Goal: Task Accomplishment & Management: Use online tool/utility

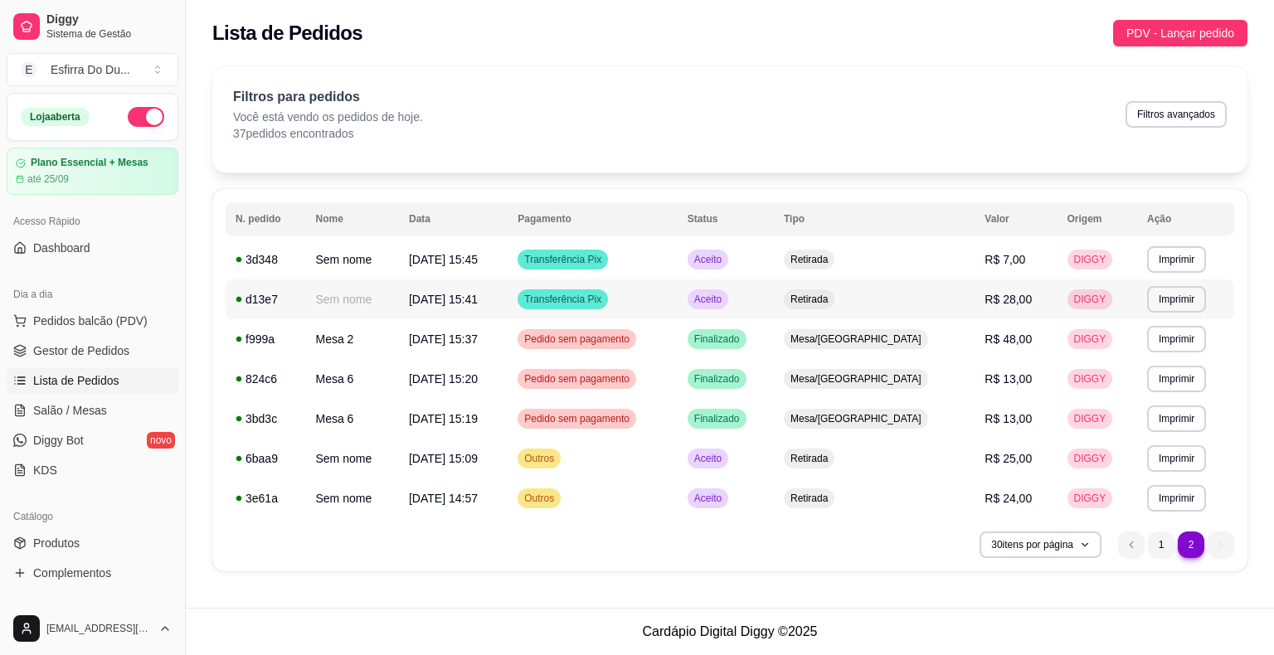
click at [725, 300] on span "Aceito" at bounding box center [708, 299] width 34 height 13
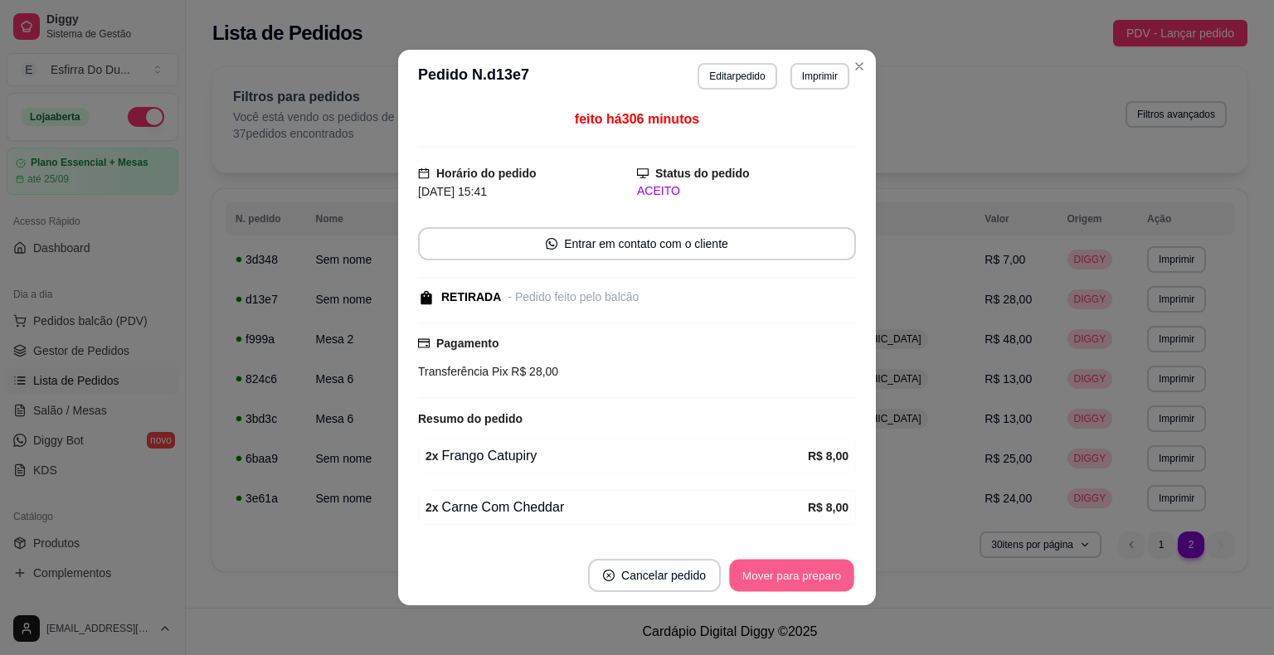
click at [796, 580] on button "Mover para preparo" at bounding box center [791, 576] width 124 height 32
click at [796, 580] on div "Mover para preparo" at bounding box center [780, 575] width 152 height 33
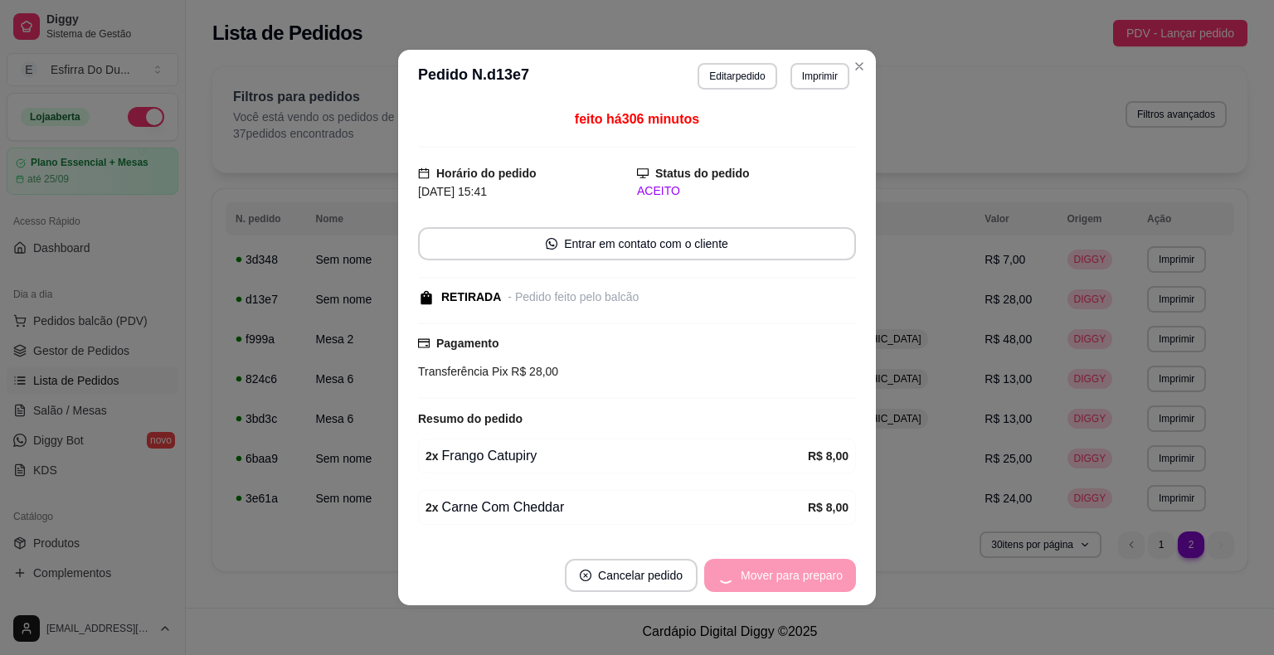
click at [796, 580] on div "Mover para preparo" at bounding box center [780, 575] width 152 height 33
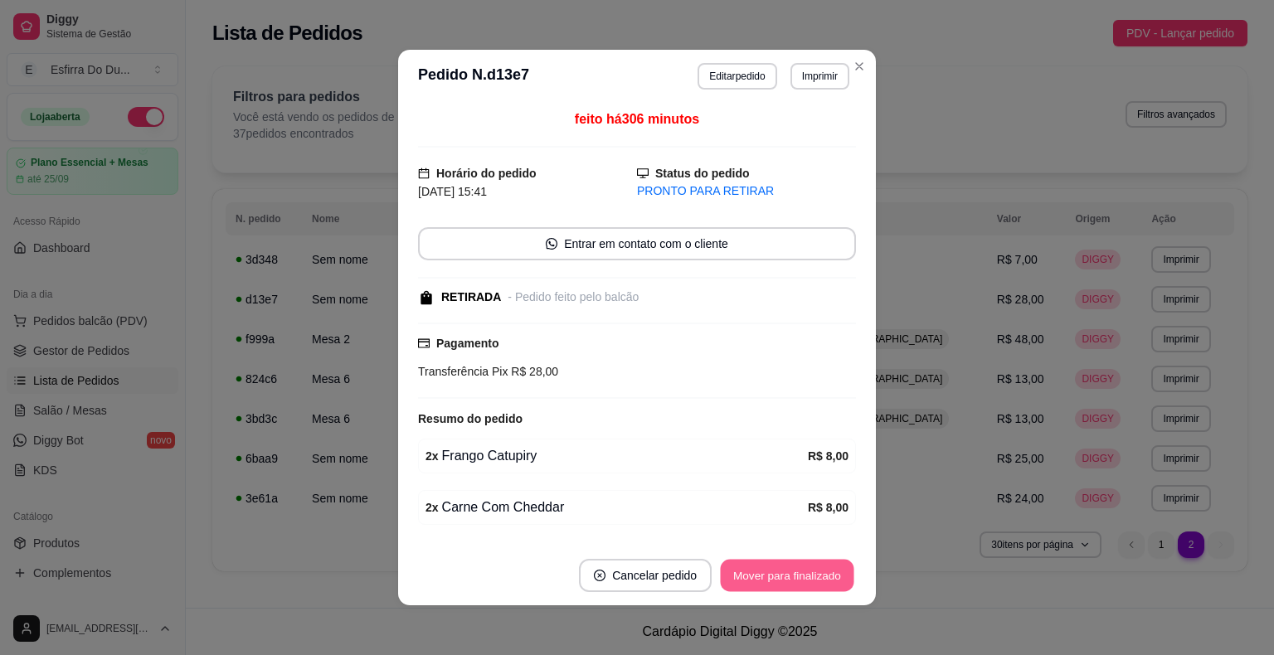
click at [796, 580] on button "Mover para finalizado" at bounding box center [787, 576] width 133 height 32
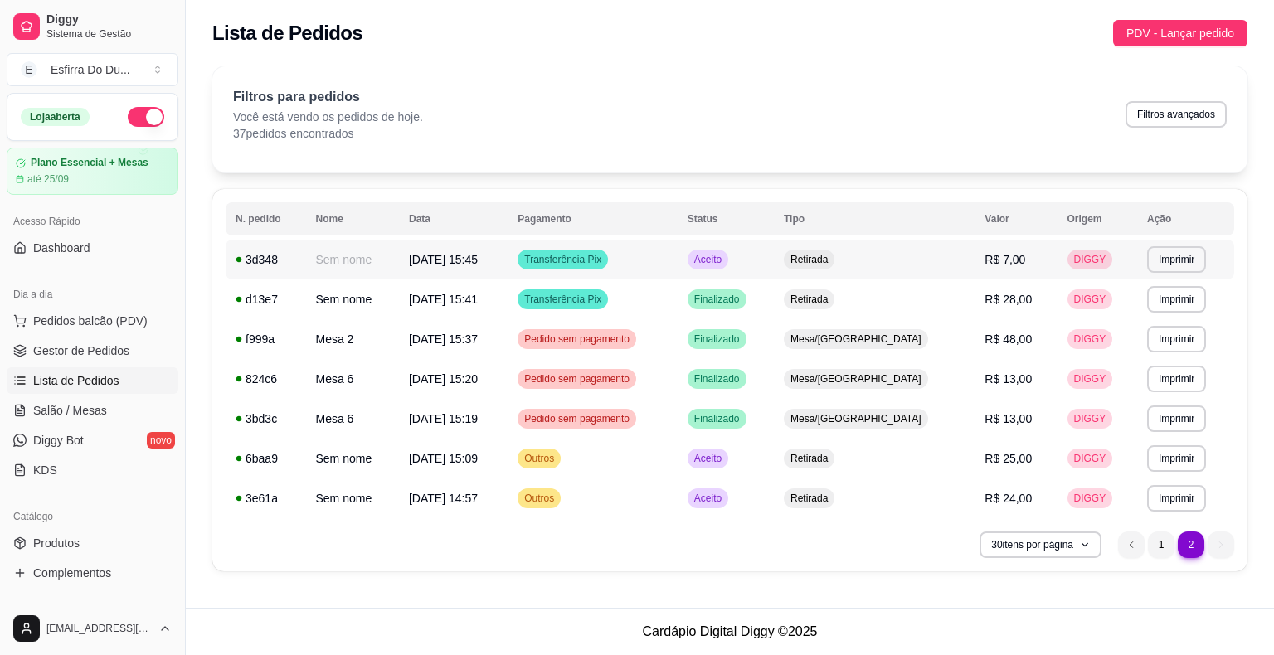
click at [725, 261] on span "Aceito" at bounding box center [708, 259] width 34 height 13
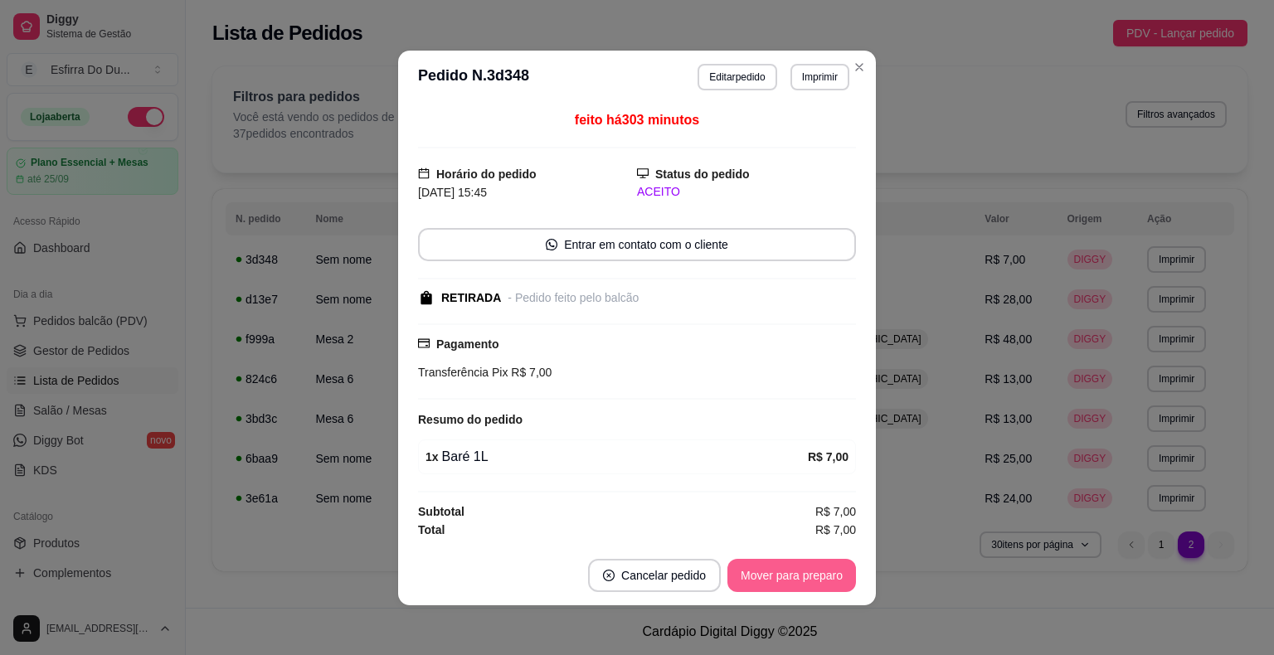
click at [774, 569] on button "Mover para preparo" at bounding box center [791, 575] width 129 height 33
click at [774, 569] on button "Mover para retirada disponível" at bounding box center [763, 575] width 183 height 33
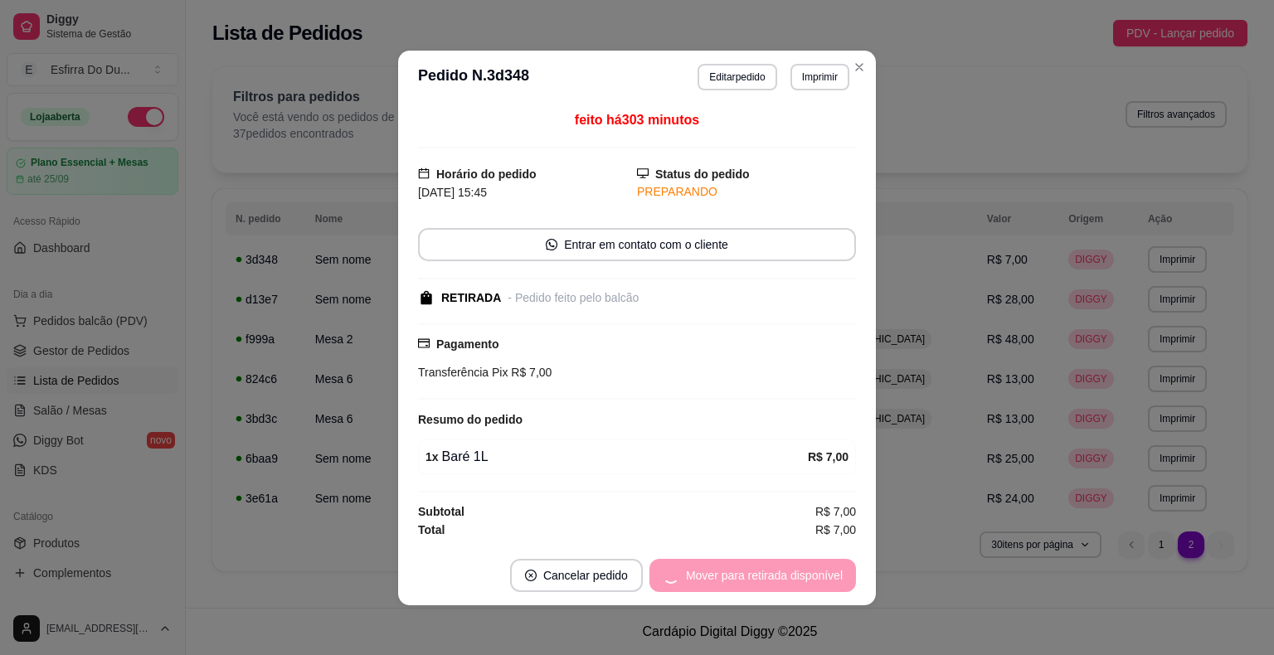
click at [774, 569] on div "Mover para retirada disponível" at bounding box center [752, 575] width 206 height 33
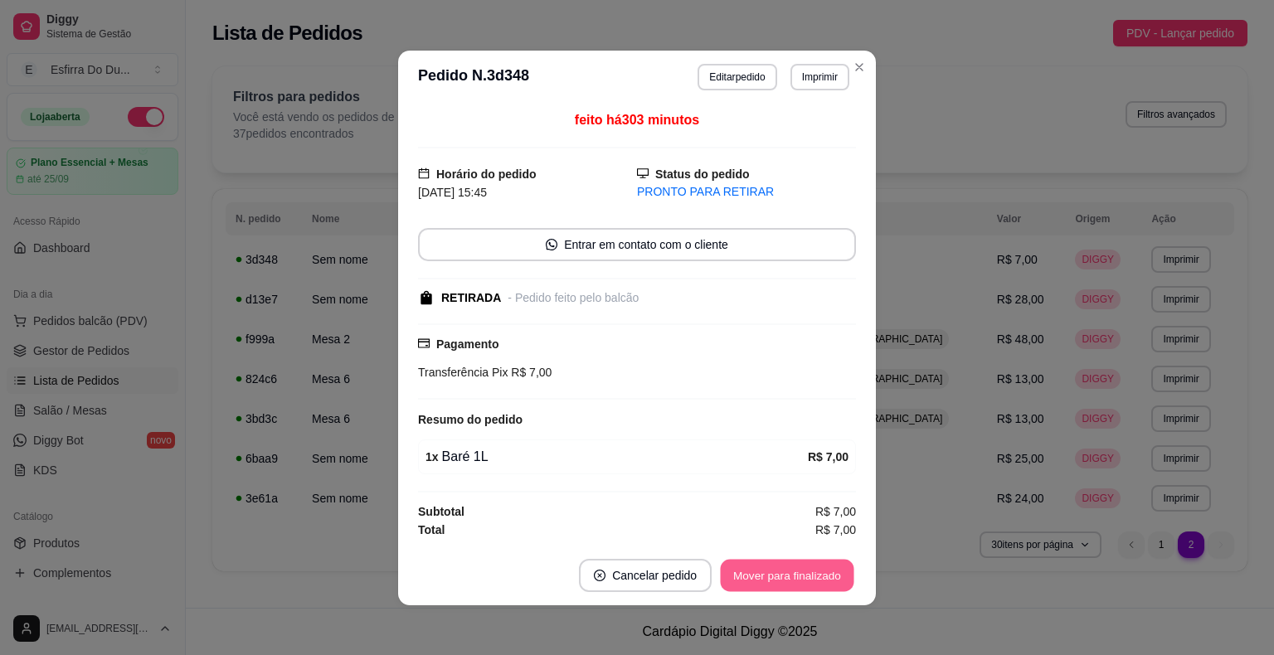
click at [774, 569] on button "Mover para finalizado" at bounding box center [787, 575] width 133 height 32
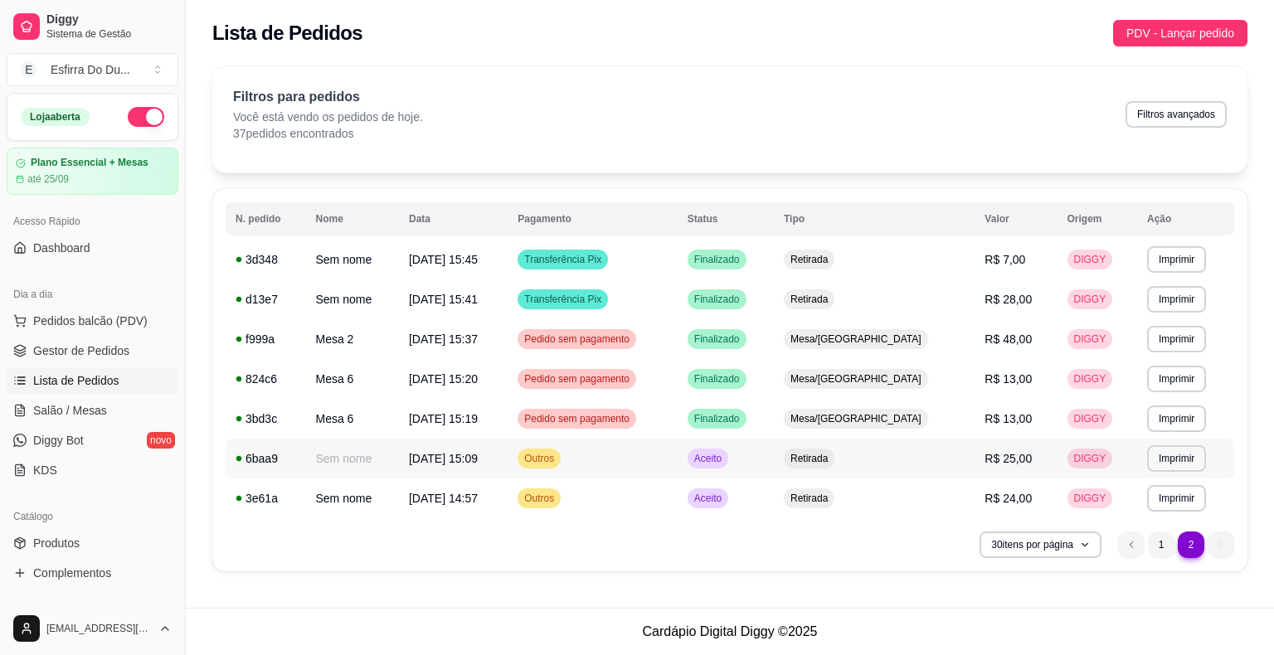
click at [725, 460] on span "Aceito" at bounding box center [708, 458] width 34 height 13
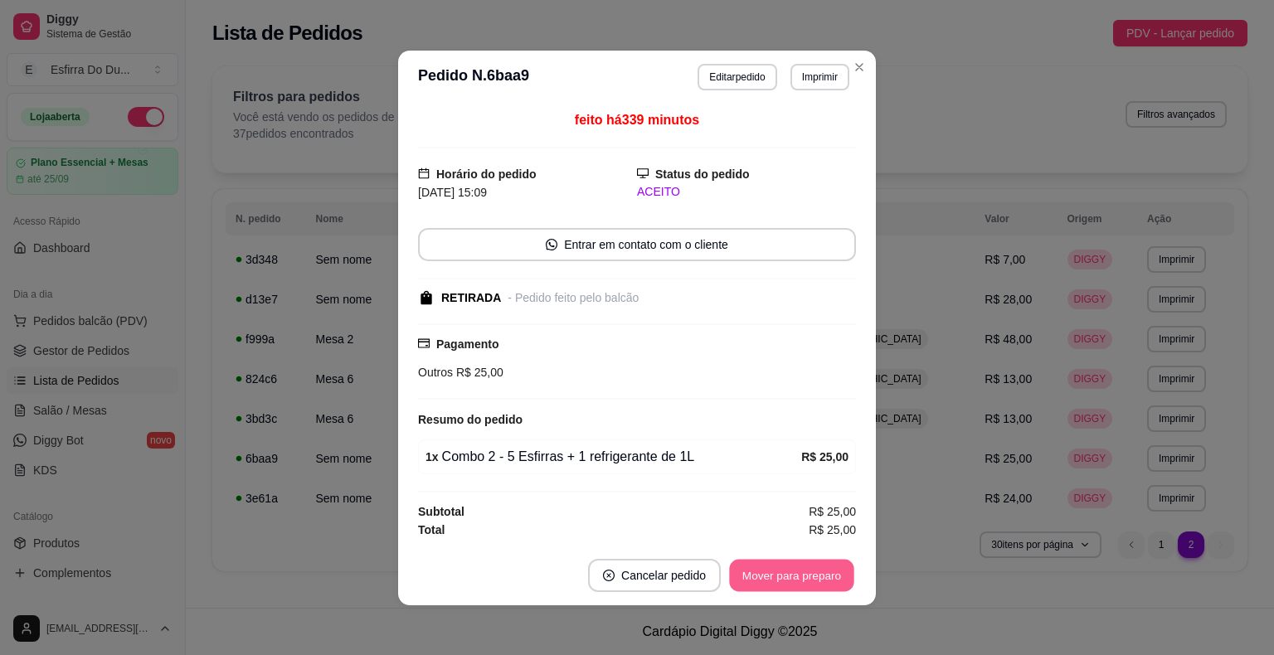
click at [763, 585] on button "Mover para preparo" at bounding box center [791, 575] width 124 height 32
click at [763, 582] on div "Mover para preparo" at bounding box center [780, 575] width 152 height 33
click at [763, 582] on button "Mover para retirada disponível" at bounding box center [763, 575] width 177 height 32
click at [763, 582] on div "Mover para retirada disponível" at bounding box center [763, 575] width 183 height 33
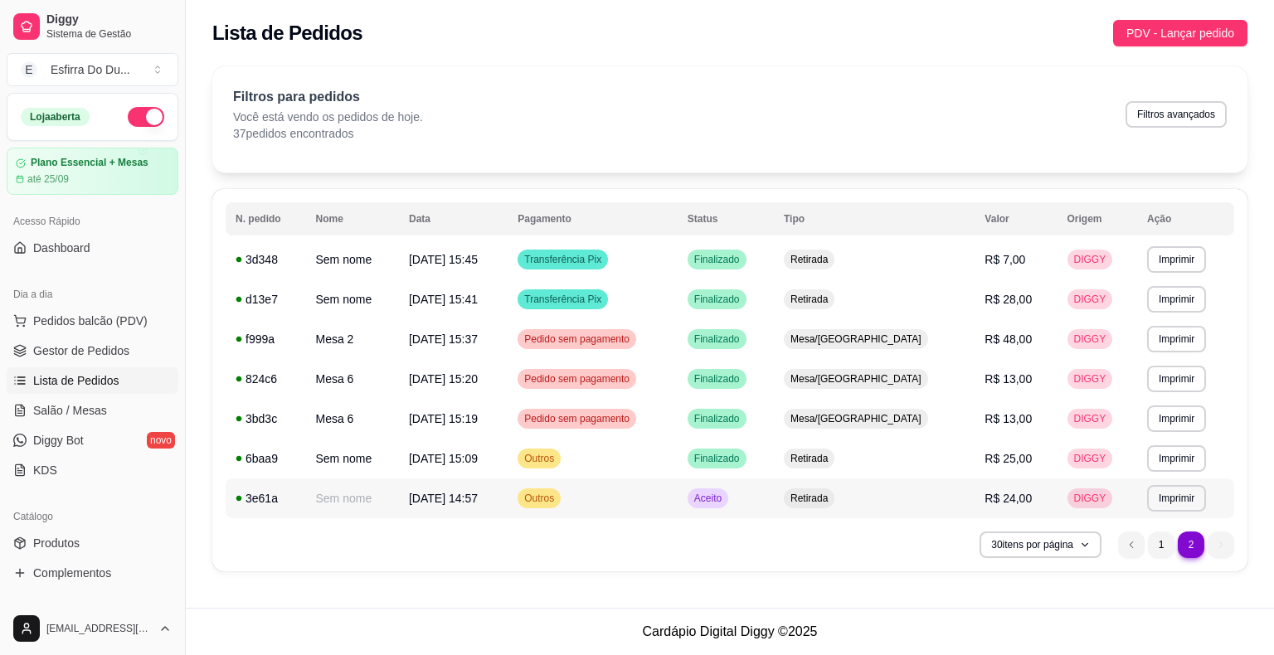
click at [742, 514] on td "Aceito" at bounding box center [725, 498] width 96 height 40
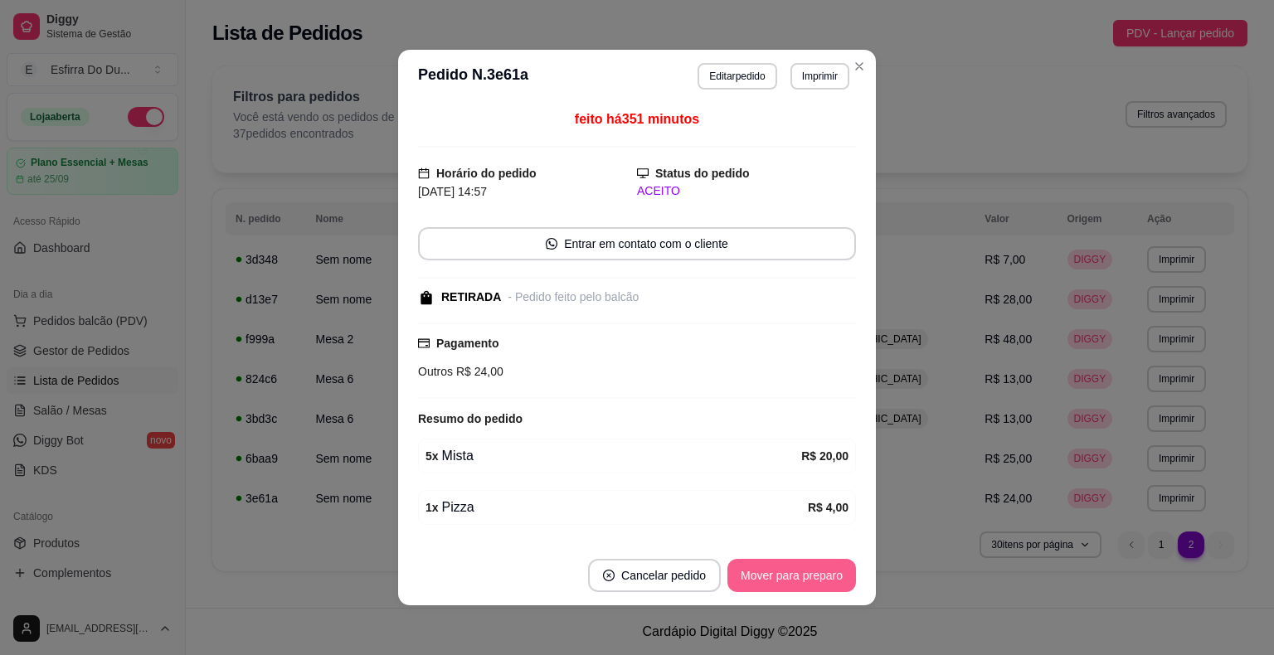
click at [795, 578] on button "Mover para preparo" at bounding box center [791, 575] width 129 height 33
click at [795, 578] on div "Mover para preparo" at bounding box center [780, 575] width 152 height 33
click at [795, 578] on button "Mover para retirada disponível" at bounding box center [763, 576] width 177 height 32
click at [816, 572] on button "Mover para finalizado" at bounding box center [787, 575] width 138 height 33
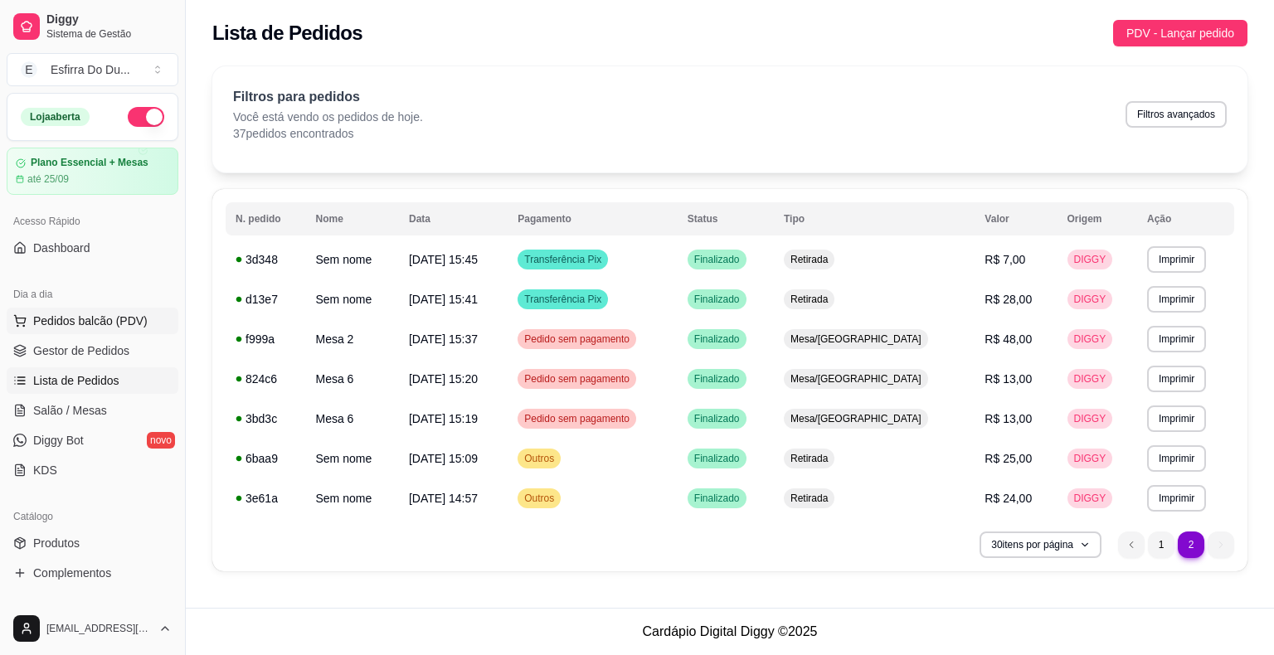
click at [62, 326] on span "Pedidos balcão (PDV)" at bounding box center [90, 321] width 114 height 17
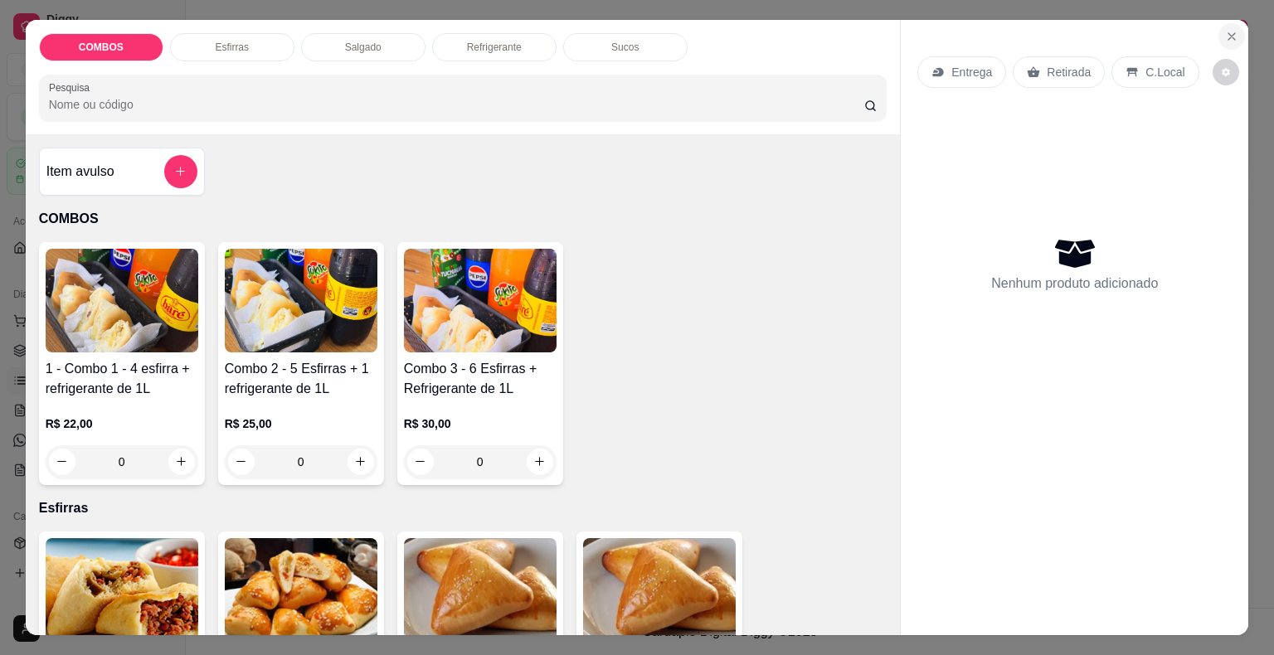
click at [1230, 30] on icon "Close" at bounding box center [1231, 36] width 13 height 13
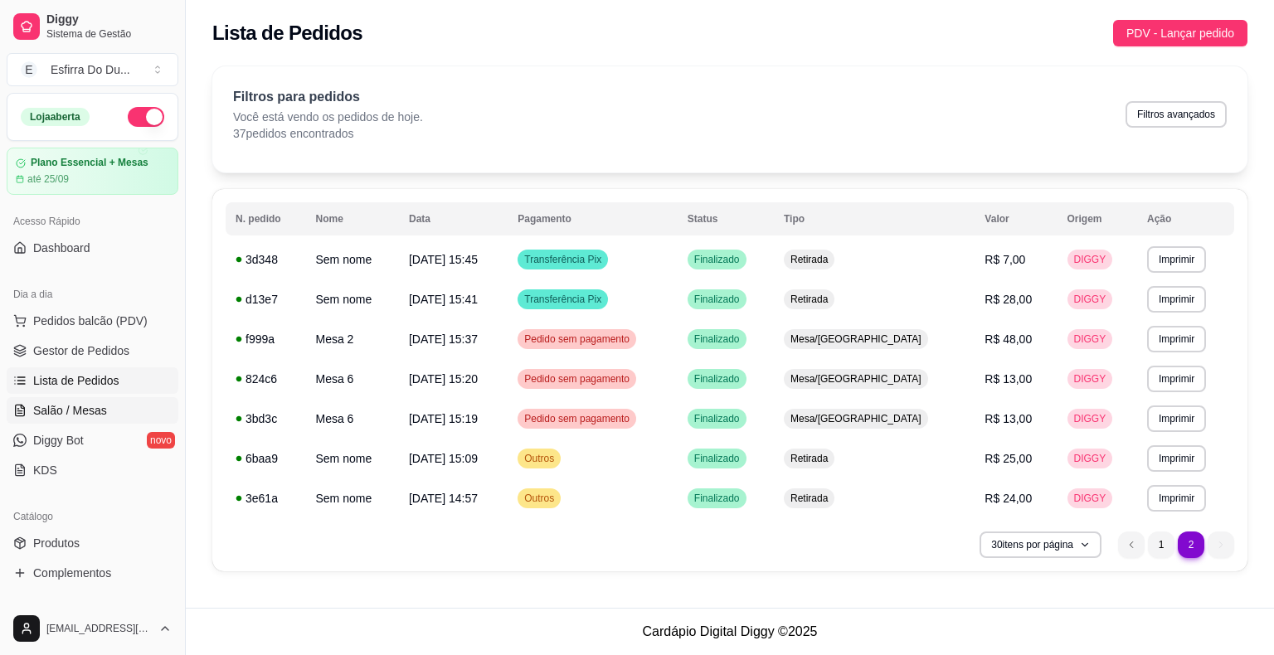
click at [59, 415] on span "Salão / Mesas" at bounding box center [70, 410] width 74 height 17
